Goal: Submit feedback/report problem

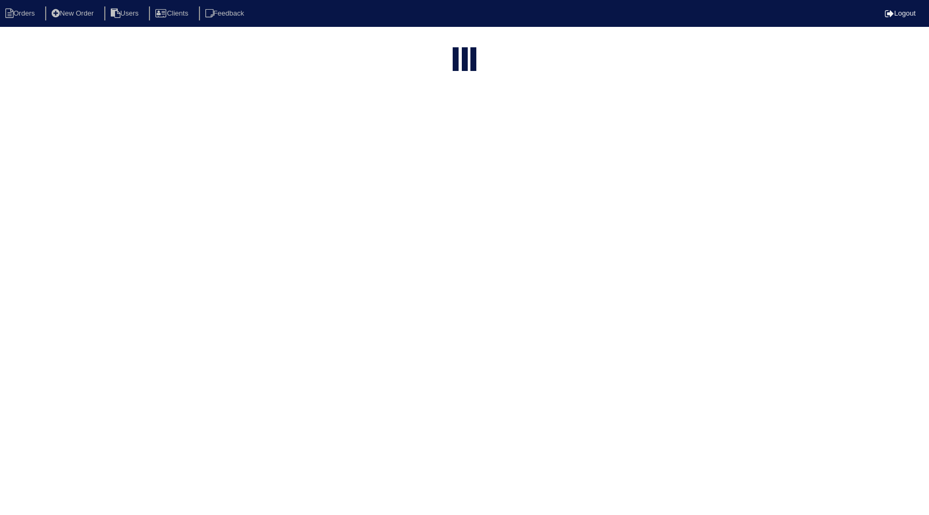
select select "15"
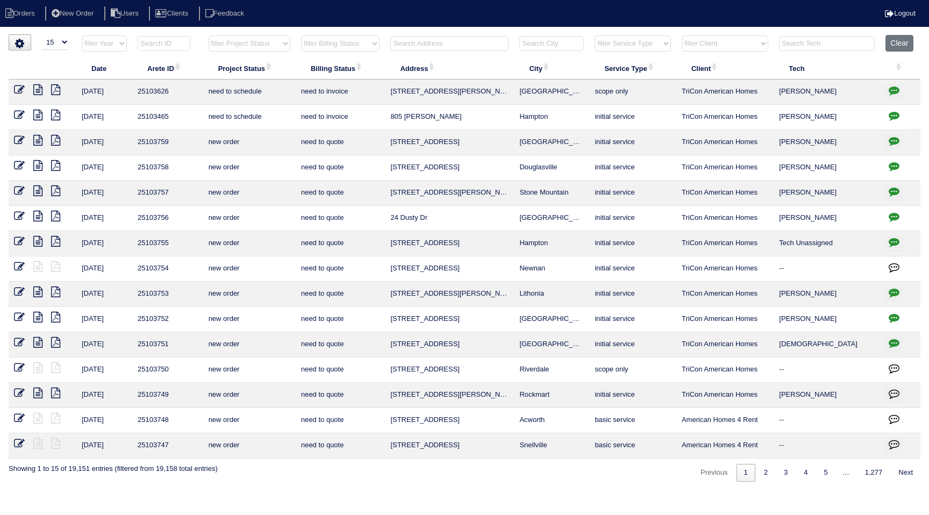
click at [256, 21] on nav "Orders New Order Users Clients Feedback Logout" at bounding box center [464, 13] width 929 height 27
click at [253, 18] on li "Feedback" at bounding box center [226, 13] width 54 height 15
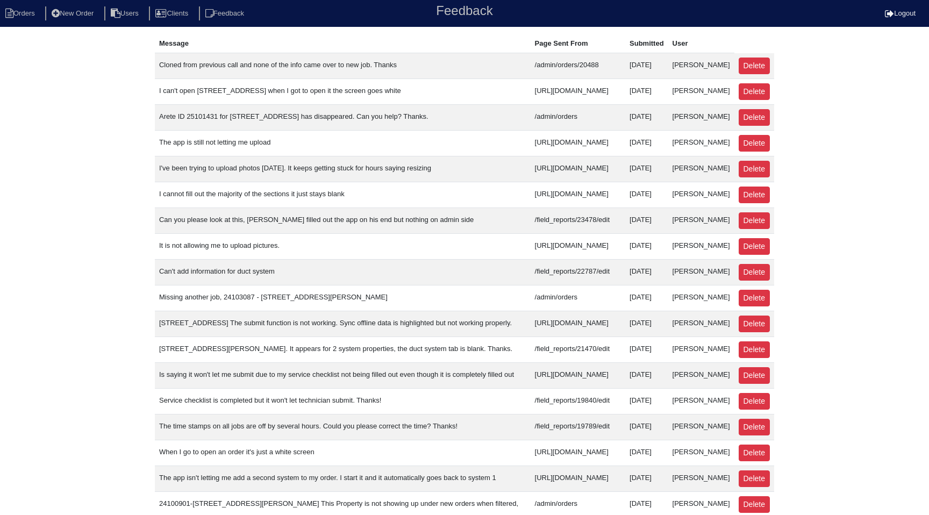
click at [813, 77] on div "Message Page Sent From Submitted User Cloned from previous call and none of the…" at bounding box center [464, 353] width 929 height 639
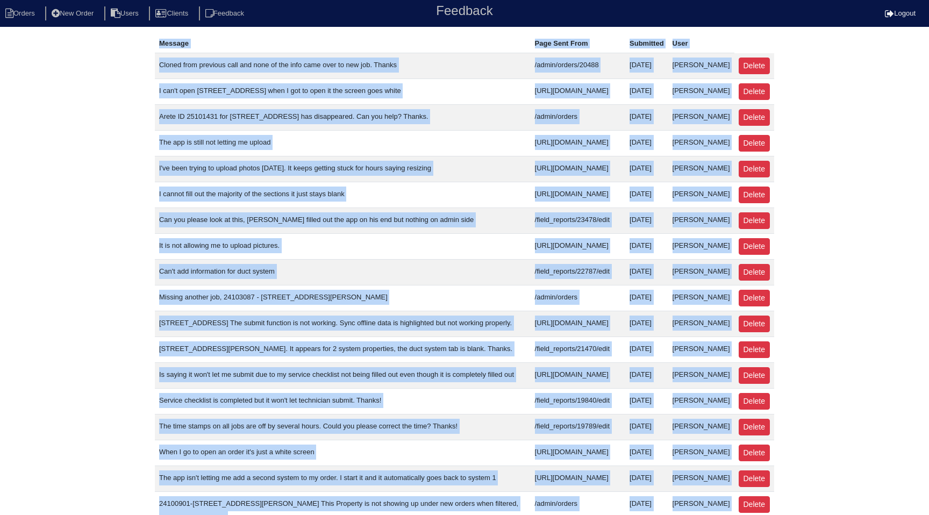
click at [856, 59] on div "Message Page Sent From Submitted User Cloned from previous call and none of the…" at bounding box center [464, 353] width 929 height 639
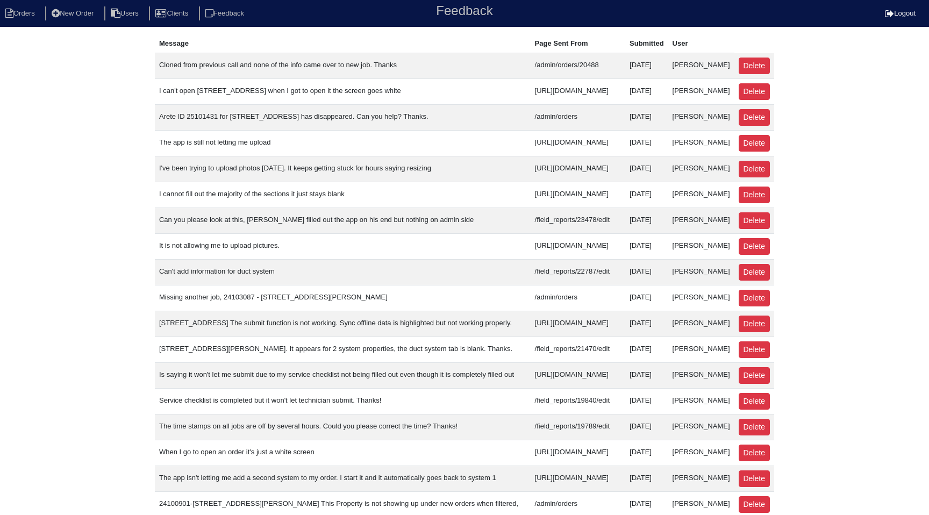
click at [853, 71] on div "Message Page Sent From Submitted User Cloned from previous call and none of the…" at bounding box center [464, 353] width 929 height 639
